Goal: Information Seeking & Learning: Find specific fact

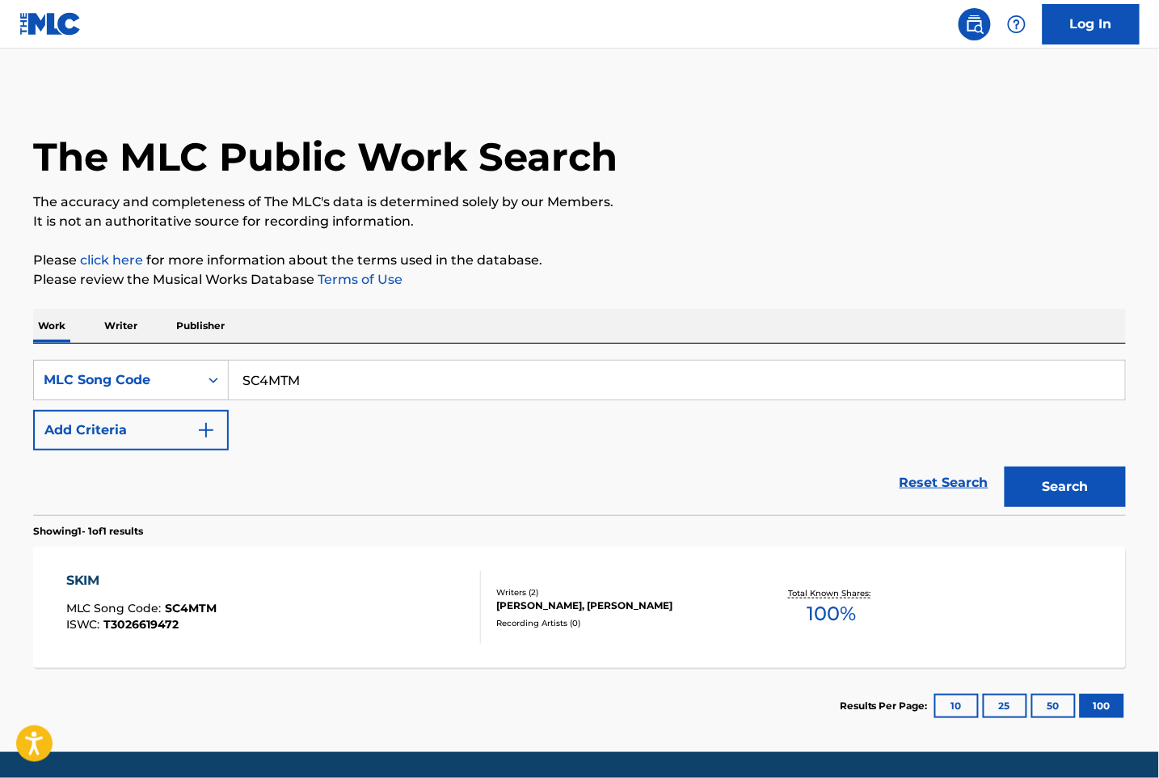
drag, startPoint x: 273, startPoint y: 369, endPoint x: 188, endPoint y: 357, distance: 86.5
click at [179, 367] on div "SearchWithCriteria9a54ea43-238a-4a4b-8874-1f9d0cda7104 MLC Song Code SC4MTM" at bounding box center [579, 380] width 1093 height 40
paste input "DB8OTF"
click at [1032, 485] on button "Search" at bounding box center [1065, 486] width 121 height 40
click at [321, 395] on input "DB8OTF" at bounding box center [677, 379] width 896 height 39
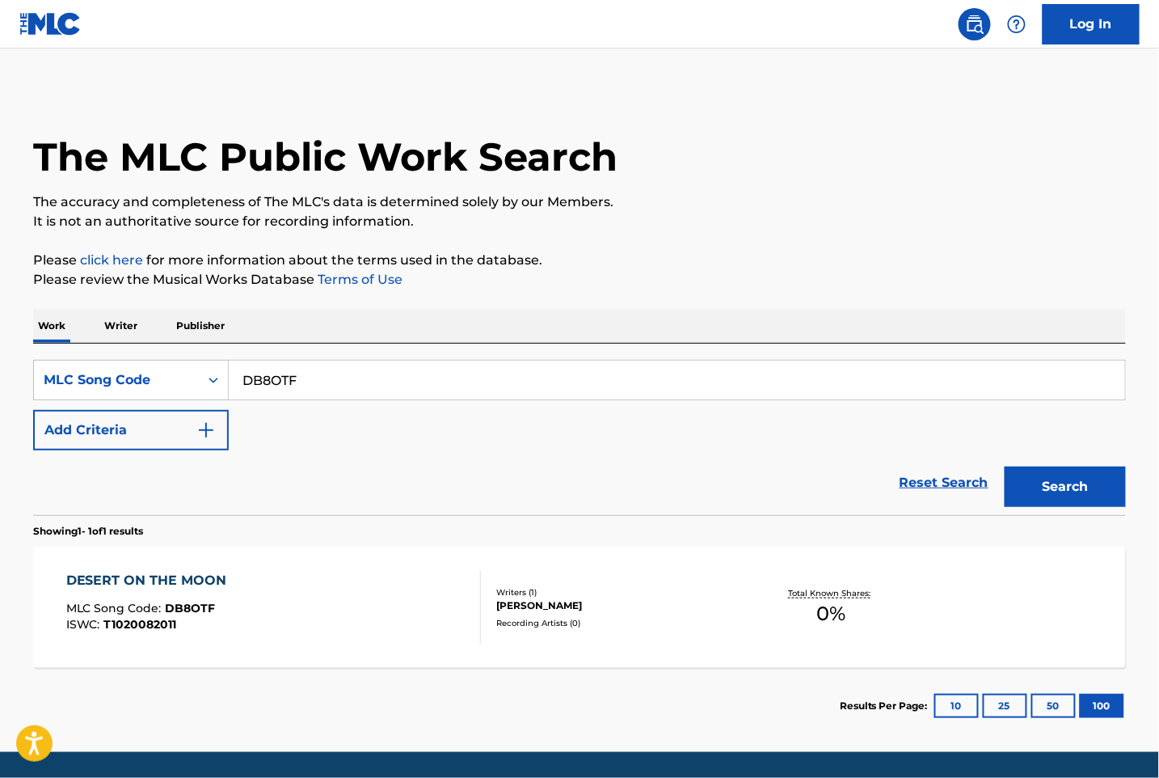
click at [335, 381] on input "DB8OTF" at bounding box center [677, 379] width 896 height 39
paste input "GE38SA"
click at [1018, 487] on button "Search" at bounding box center [1065, 486] width 121 height 40
click at [289, 392] on input "GE38SA" at bounding box center [677, 379] width 896 height 39
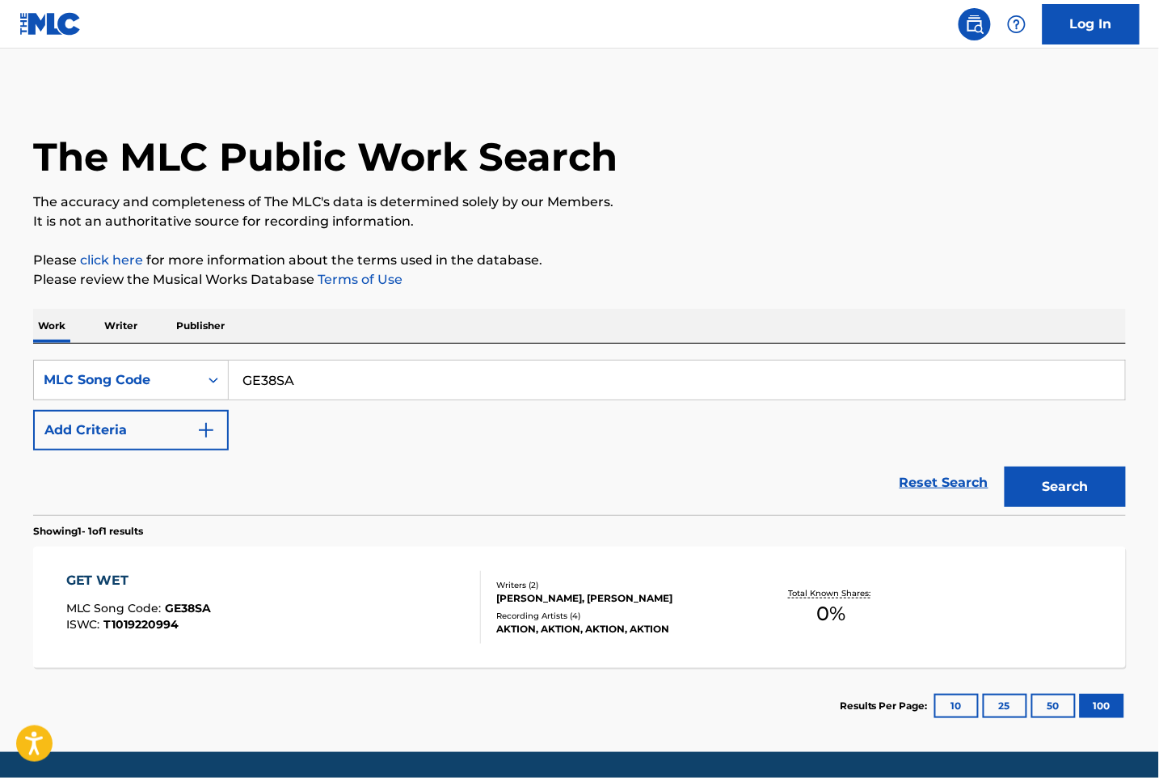
click at [289, 392] on input "GE38SA" at bounding box center [677, 379] width 896 height 39
paste input "LE5O4P"
click at [1052, 499] on button "Search" at bounding box center [1065, 486] width 121 height 40
click at [327, 362] on input "LE5O4P" at bounding box center [677, 379] width 896 height 39
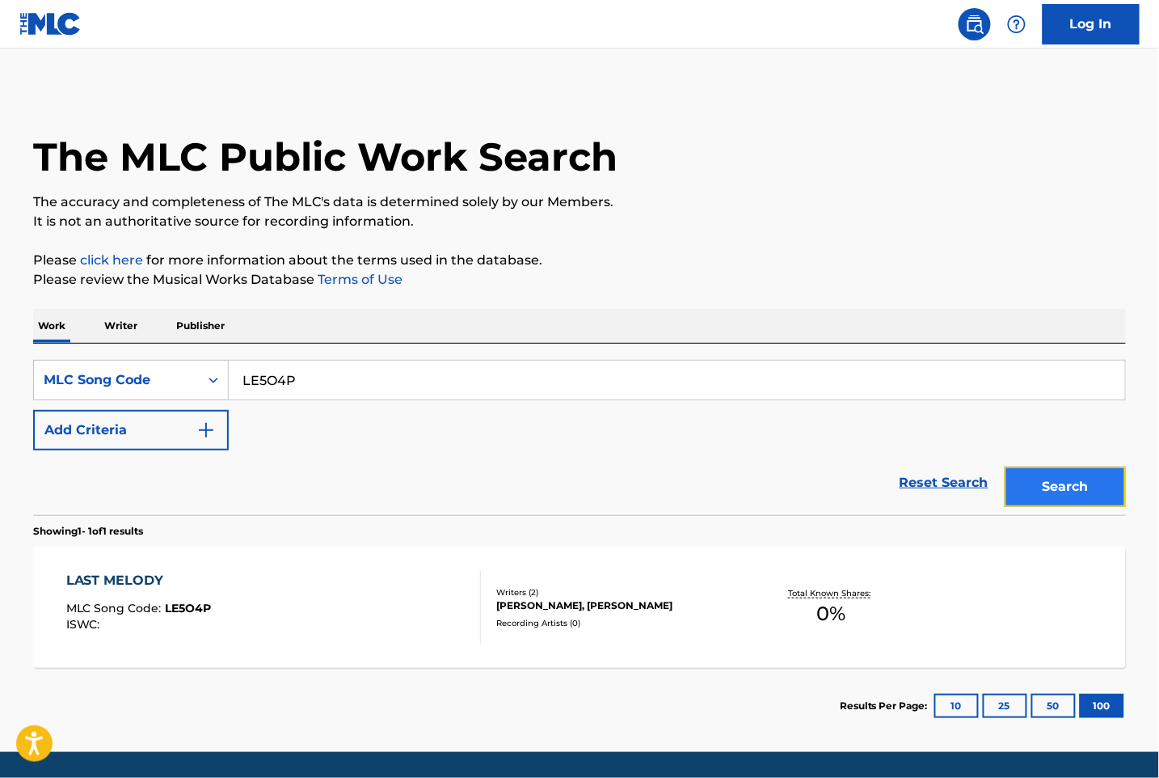
click at [1057, 490] on button "Search" at bounding box center [1065, 486] width 121 height 40
click at [336, 363] on input "LE5O4P" at bounding box center [677, 379] width 896 height 39
click at [334, 364] on input "LE5O4P" at bounding box center [677, 379] width 896 height 39
paste input "DB8V4N"
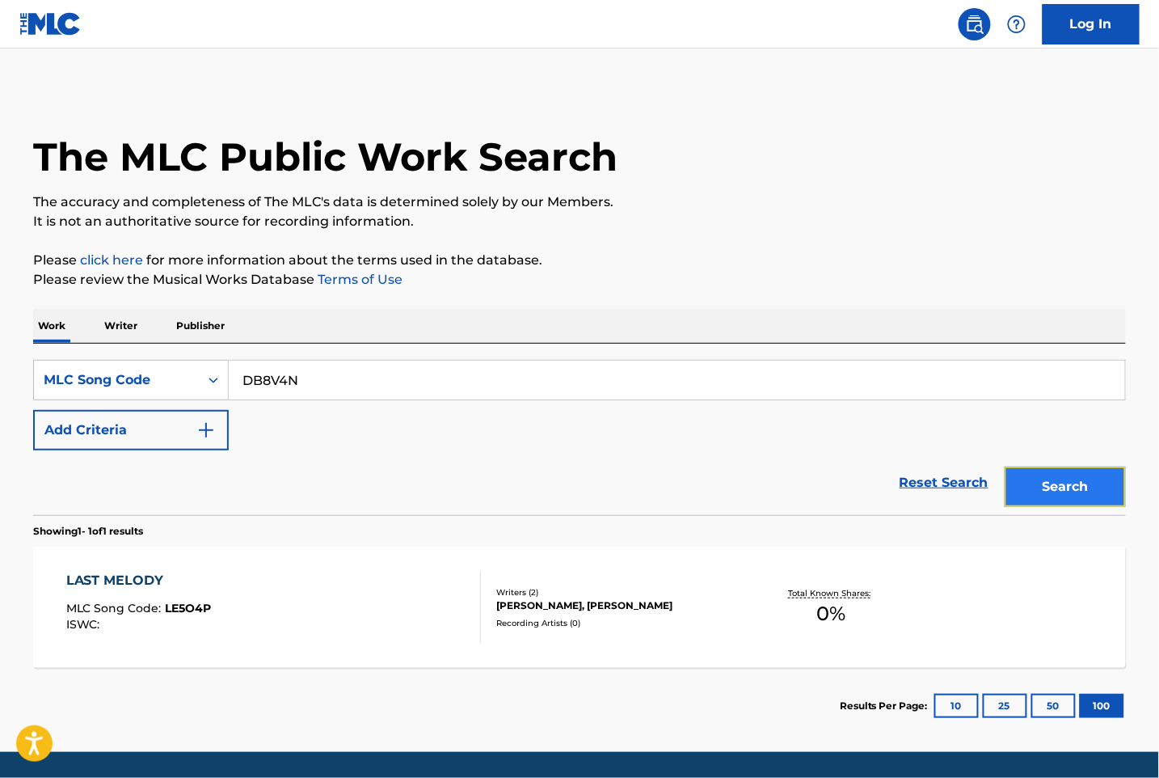
click at [1064, 482] on button "Search" at bounding box center [1065, 486] width 121 height 40
click at [168, 352] on div "SearchWithCriteria9a54ea43-238a-4a4b-8874-1f9d0cda7104 MLC Song Code DB8V4N Add…" at bounding box center [579, 428] width 1093 height 171
paste input "EC2QJW"
click at [1073, 495] on button "Search" at bounding box center [1065, 486] width 121 height 40
click at [493, 382] on input "EC2QJW" at bounding box center [677, 379] width 896 height 39
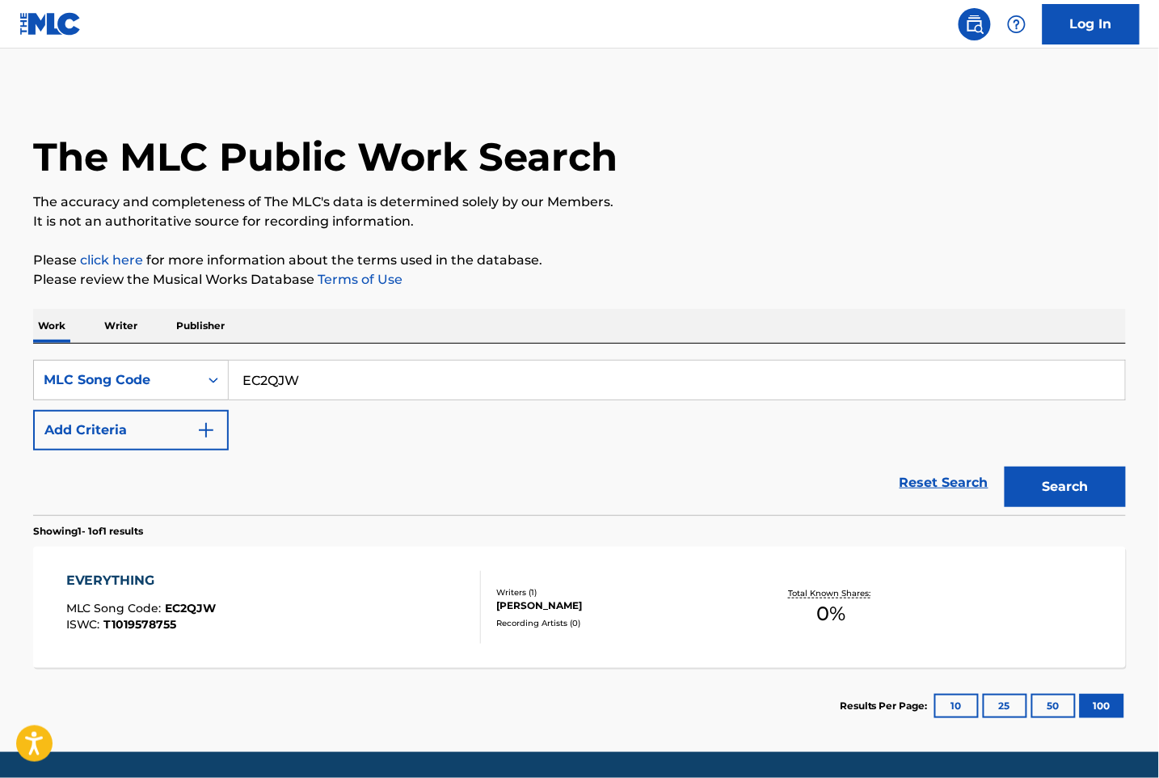
click at [493, 382] on input "EC2QJW" at bounding box center [677, 379] width 896 height 39
paste input "VB4VT9"
click at [1051, 482] on button "Search" at bounding box center [1065, 486] width 121 height 40
click at [351, 377] on input "VB4VT9" at bounding box center [677, 379] width 896 height 39
click at [352, 376] on input "VB4VT9" at bounding box center [677, 379] width 896 height 39
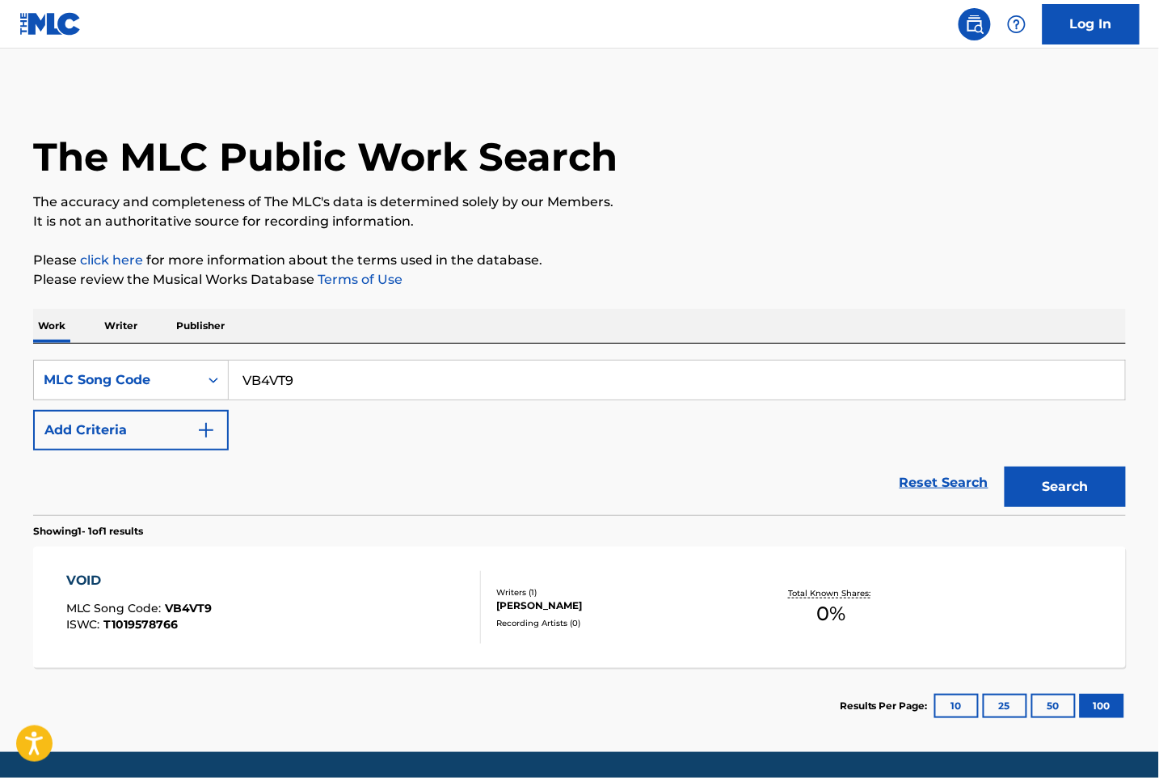
click at [351, 375] on input "VB4VT9" at bounding box center [677, 379] width 896 height 39
paste input "SC26JS"
type input "SC26JS"
click at [1039, 479] on button "Search" at bounding box center [1065, 486] width 121 height 40
